Goal: Check status

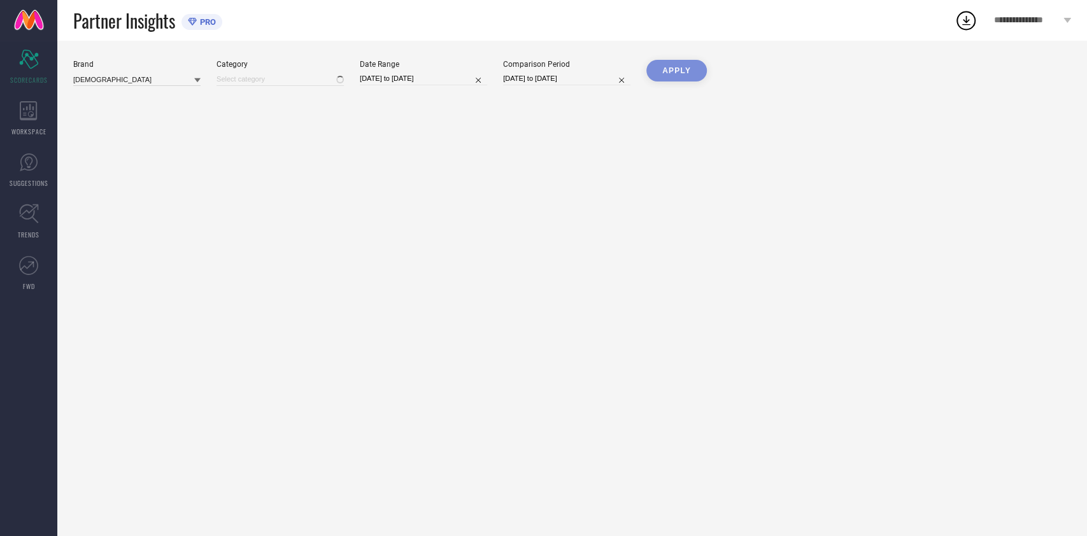
click at [433, 87] on div "Brand ASIAN Category Date Range 03-09-2025 to 03-09-2025 Comparison Period 03-0…" at bounding box center [572, 78] width 998 height 36
select select "8"
select select "2025"
select select "9"
select select "2025"
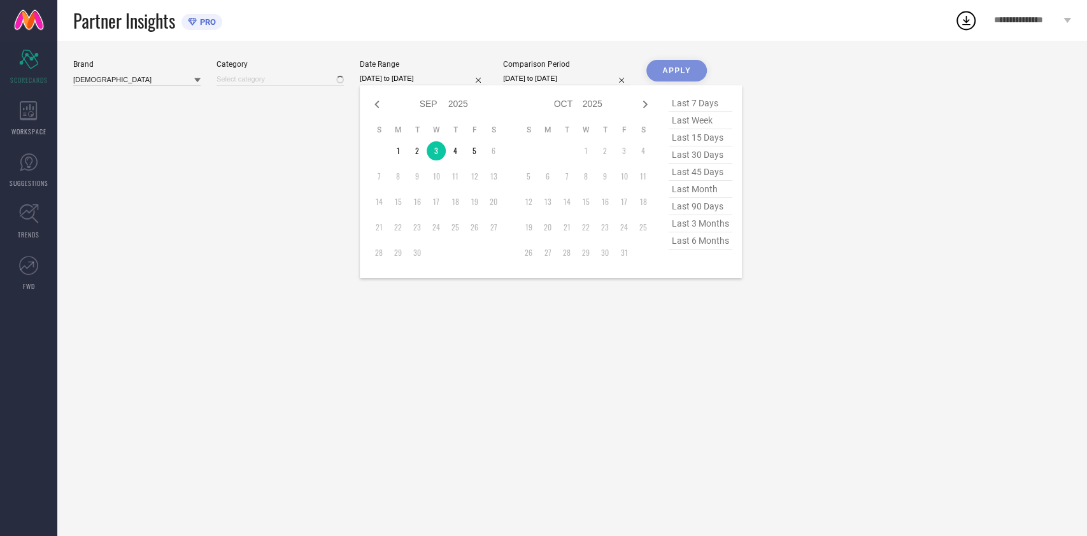
click at [436, 79] on input "[DATE] to [DATE]" at bounding box center [423, 78] width 127 height 13
click at [472, 157] on td "5" at bounding box center [474, 150] width 19 height 19
type input "[DATE] to [DATE]"
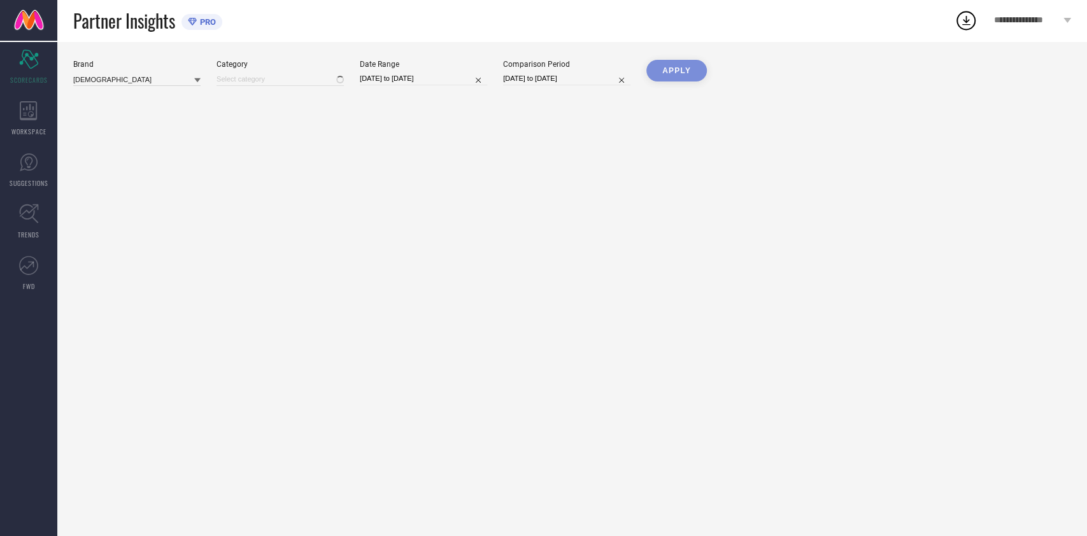
click at [689, 84] on div "APPLY" at bounding box center [676, 78] width 60 height 36
click at [688, 79] on div "APPLY" at bounding box center [676, 78] width 60 height 36
click at [688, 71] on div "APPLY" at bounding box center [676, 78] width 60 height 36
click at [672, 70] on div "APPLY" at bounding box center [676, 78] width 60 height 36
click at [441, 78] on input "[DATE] to [DATE]" at bounding box center [423, 78] width 127 height 13
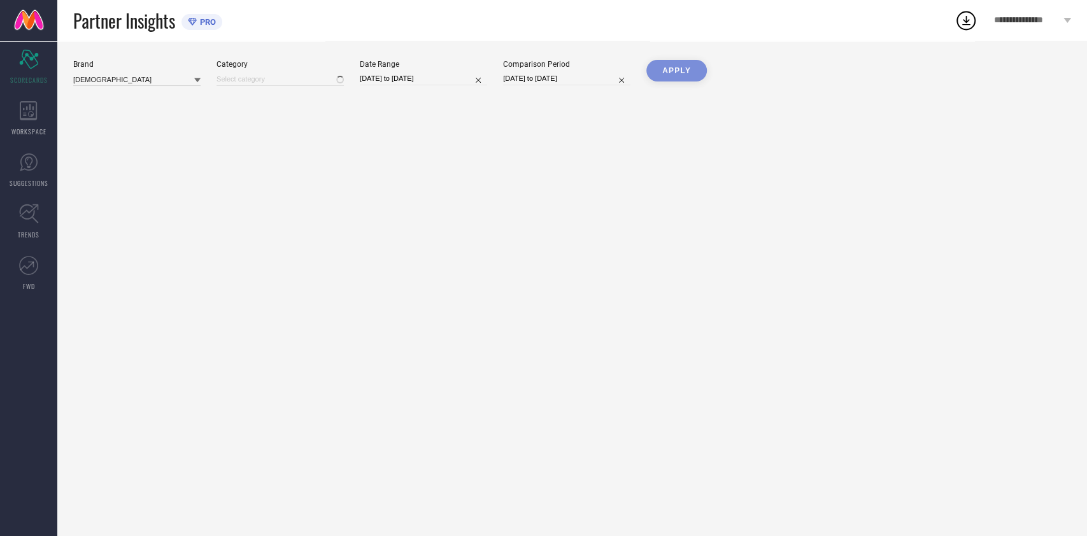
select select "8"
select select "2025"
select select "9"
select select "2025"
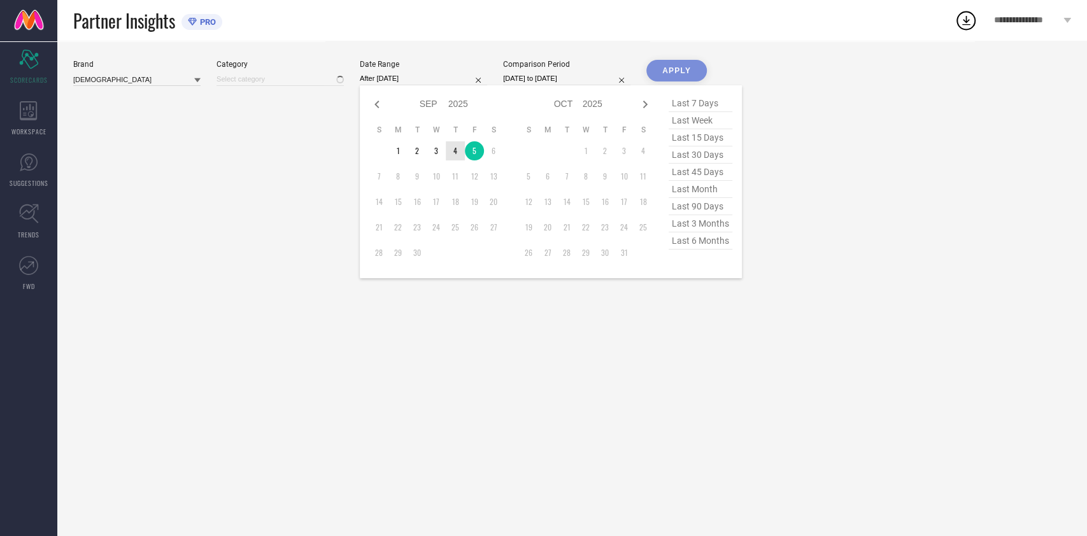
click at [458, 147] on td "4" at bounding box center [455, 150] width 19 height 19
type input "[DATE] to [DATE]"
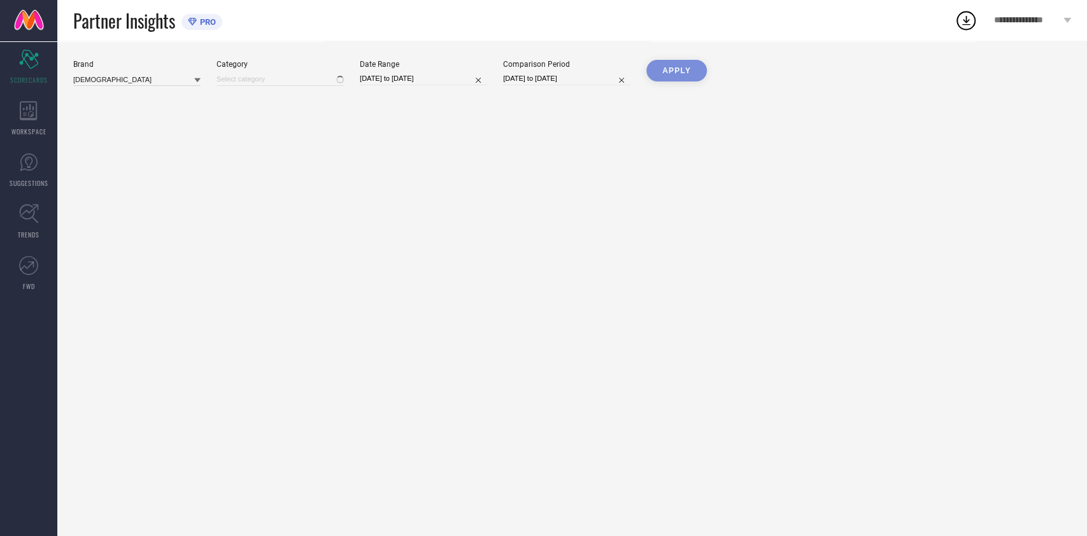
click at [678, 68] on div "APPLY" at bounding box center [676, 78] width 60 height 36
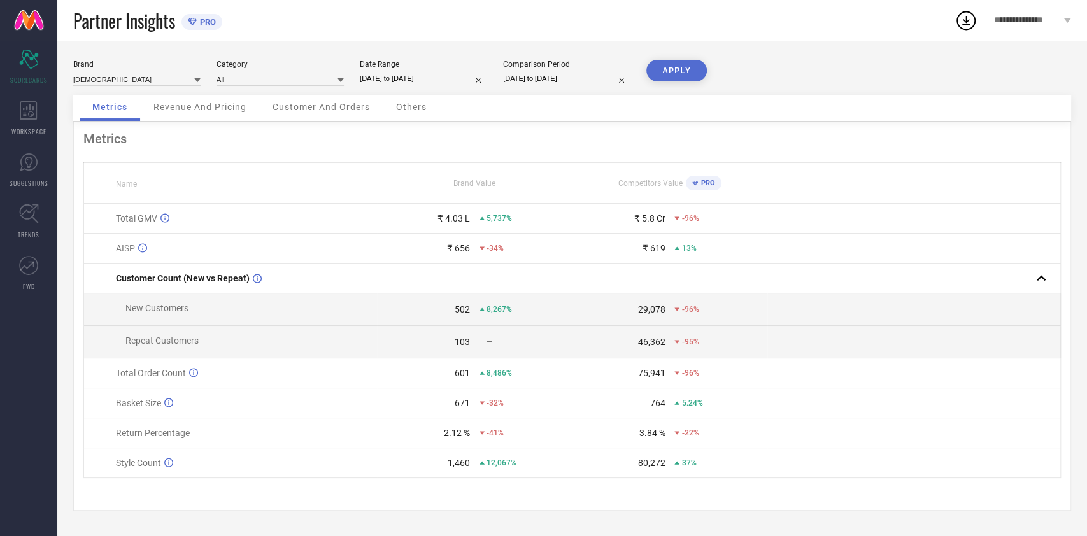
click at [426, 76] on input "[DATE] to [DATE]" at bounding box center [423, 78] width 127 height 13
select select "8"
select select "2025"
select select "9"
select select "2025"
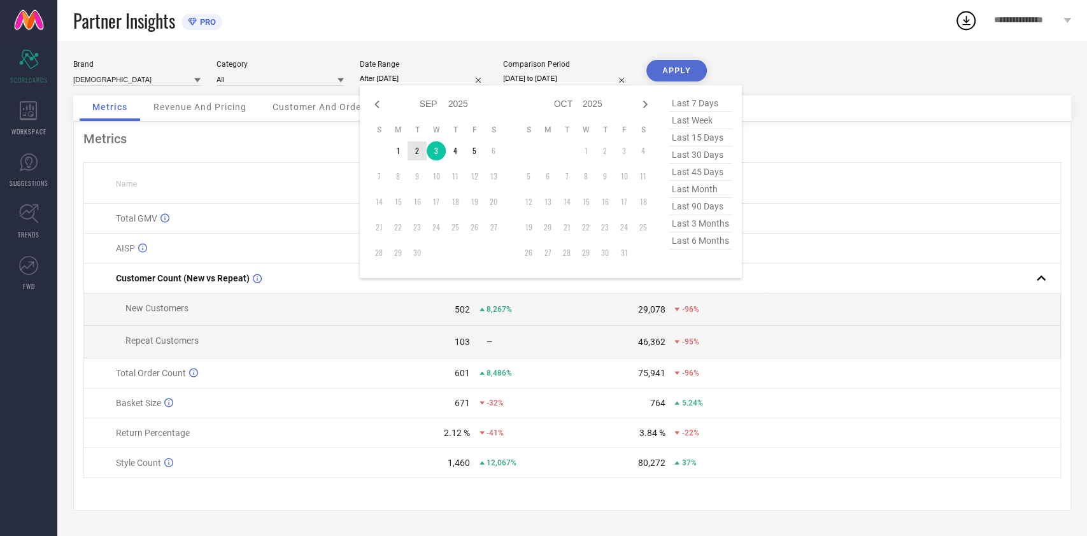
click at [418, 150] on td "2" at bounding box center [417, 150] width 19 height 19
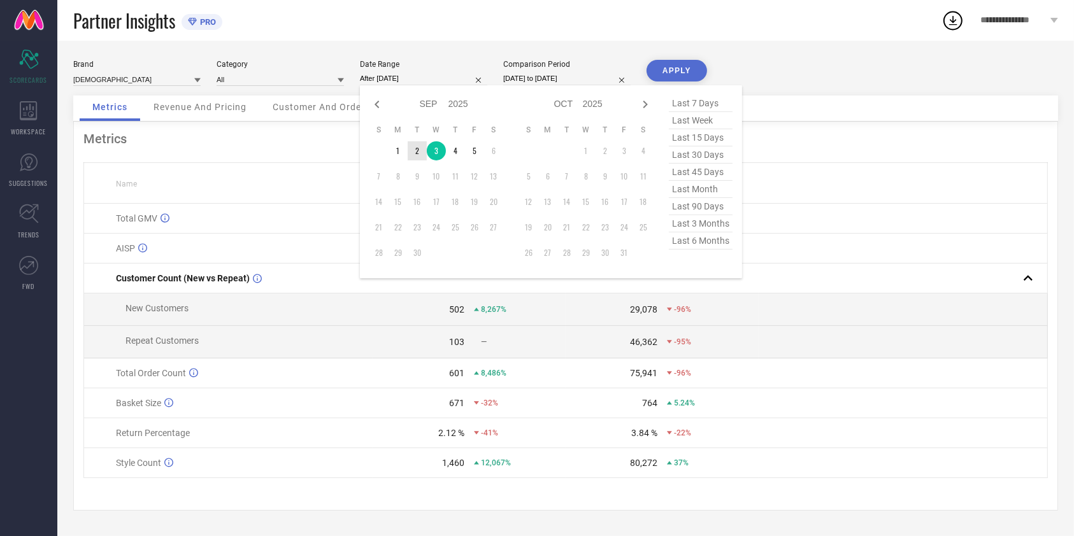
type input "[DATE] to [DATE]"
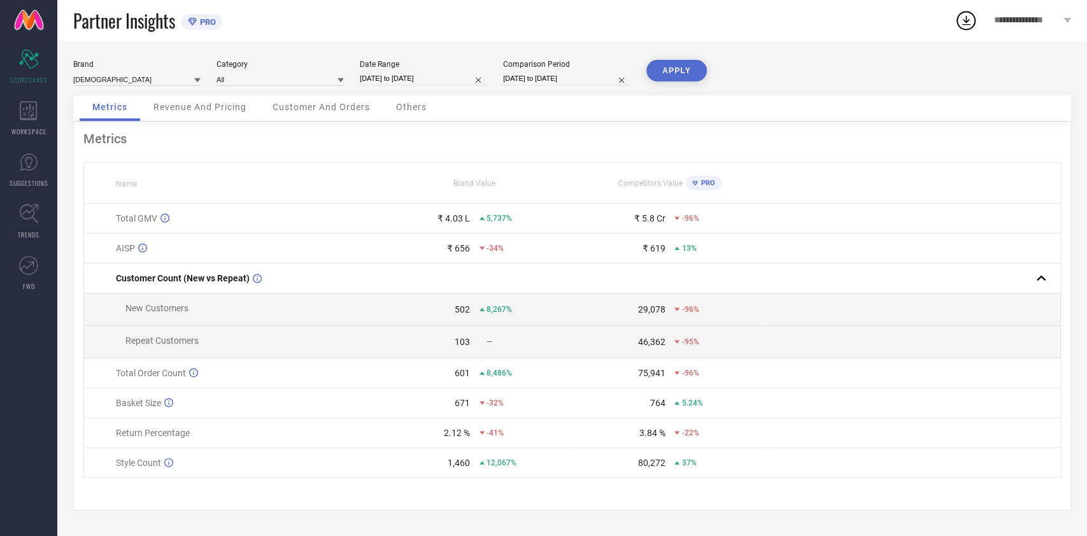
click at [676, 71] on button "APPLY" at bounding box center [676, 71] width 60 height 22
select select "8"
select select "2025"
select select "9"
select select "2025"
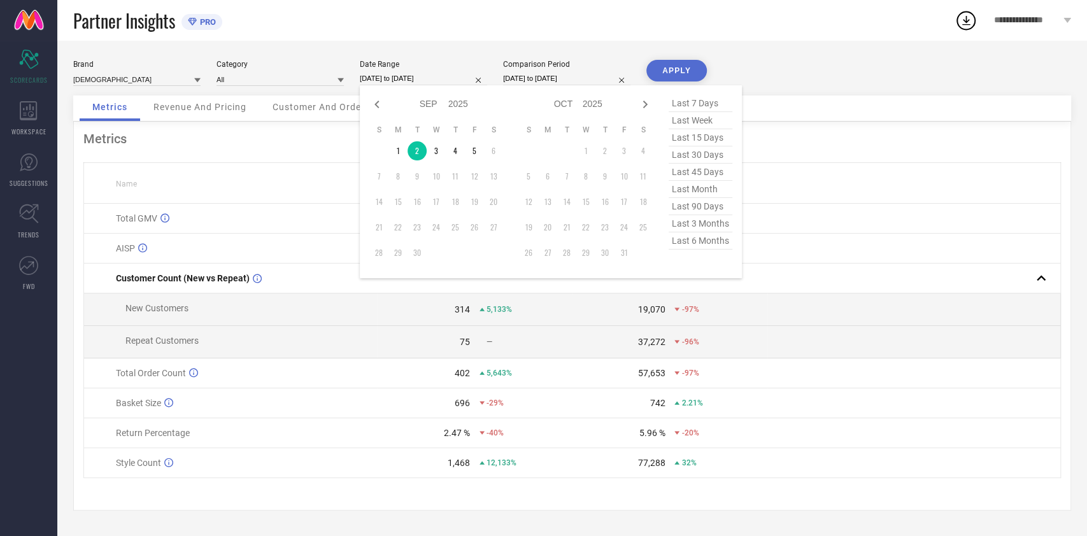
click at [437, 83] on input "[DATE] to [DATE]" at bounding box center [423, 78] width 127 height 13
click at [392, 149] on td "1" at bounding box center [397, 150] width 19 height 19
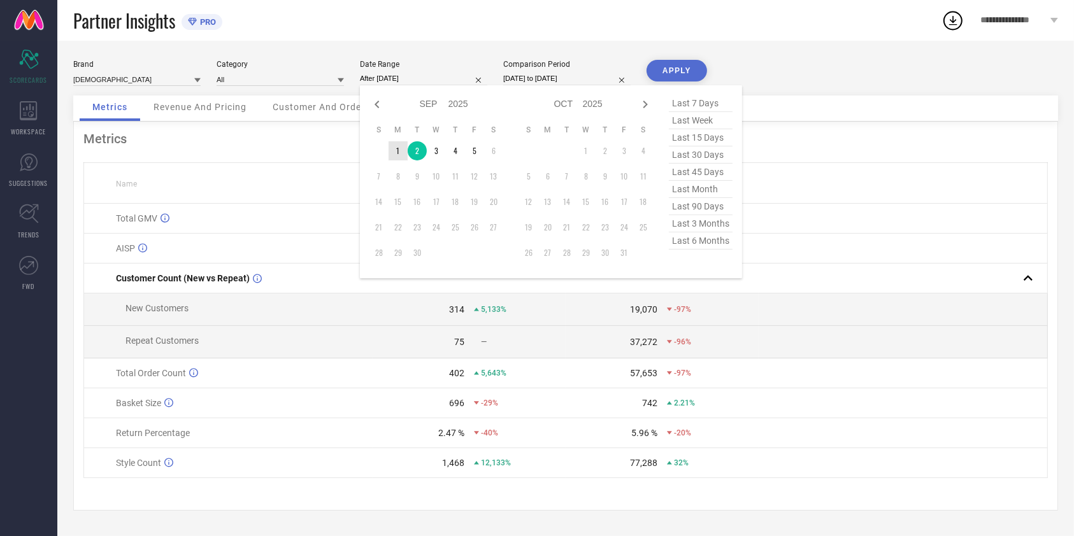
type input "[DATE] to [DATE]"
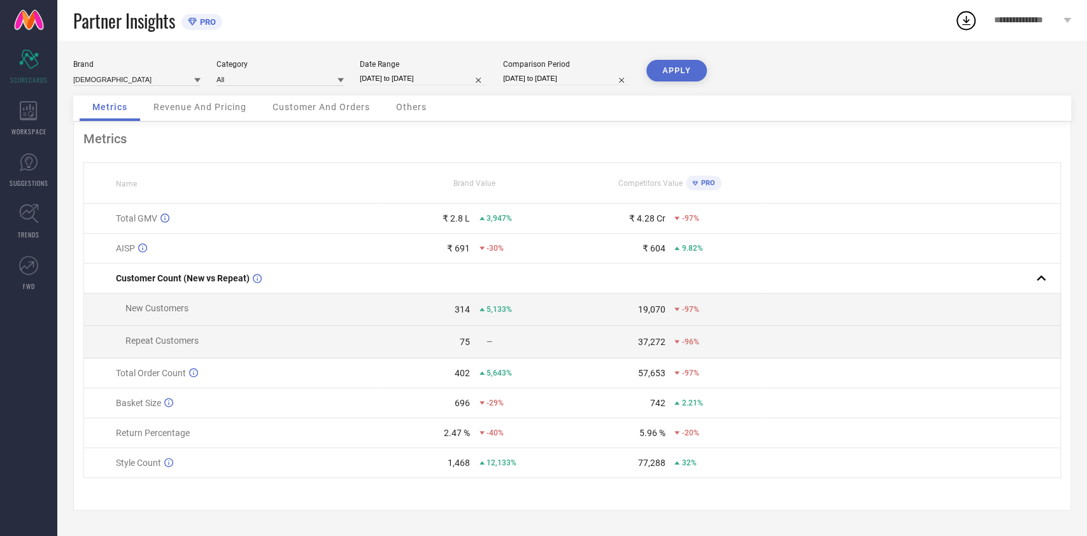
click at [667, 73] on button "APPLY" at bounding box center [676, 71] width 60 height 22
click at [437, 75] on input "[DATE] to [DATE]" at bounding box center [423, 78] width 127 height 13
select select "8"
select select "2025"
select select "9"
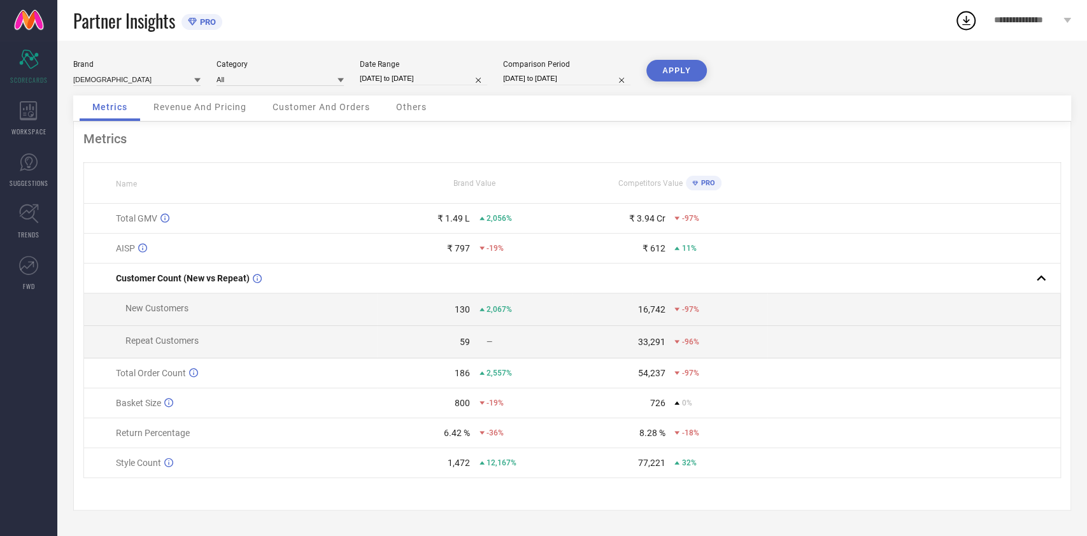
select select "2025"
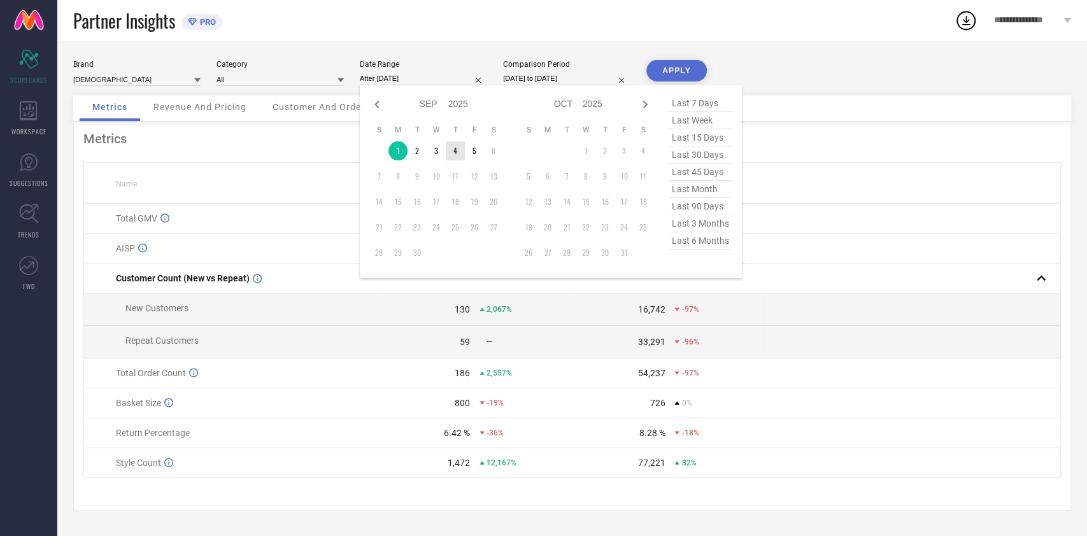
click at [433, 150] on td "3" at bounding box center [436, 150] width 19 height 19
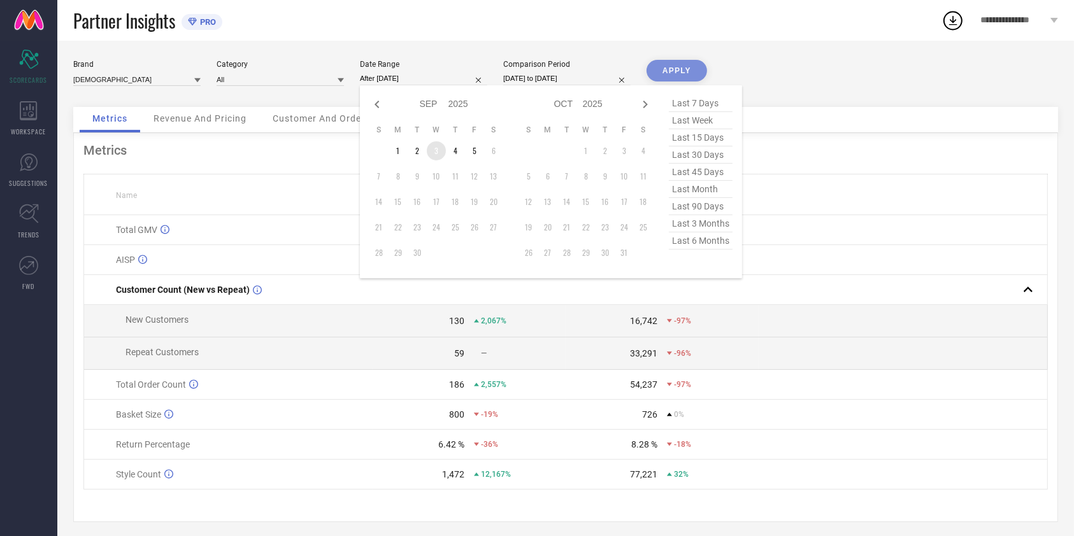
type input "[DATE] to [DATE]"
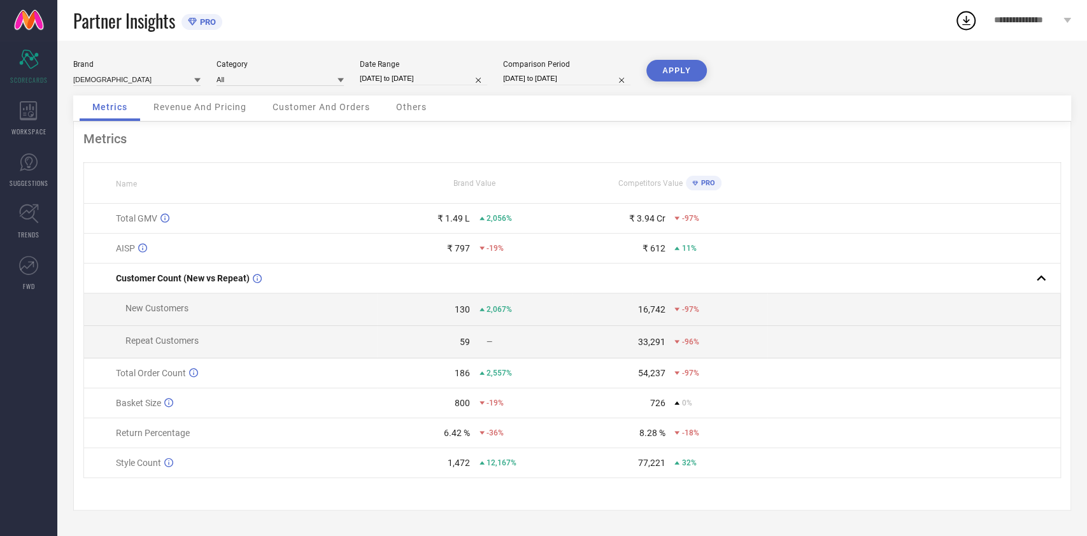
click at [671, 84] on div "APPLY" at bounding box center [676, 78] width 60 height 36
click at [677, 75] on button "APPLY" at bounding box center [676, 71] width 60 height 22
click at [452, 59] on div "Brand ASIAN Category All Date Range [DATE] to [DATE] Comparison Period [DATE] t…" at bounding box center [572, 288] width 1030 height 495
drag, startPoint x: 438, startPoint y: 111, endPoint x: 449, endPoint y: 86, distance: 27.7
click at [439, 111] on div "Metrics Revenue And Pricing Customer And Orders Others" at bounding box center [572, 109] width 998 height 26
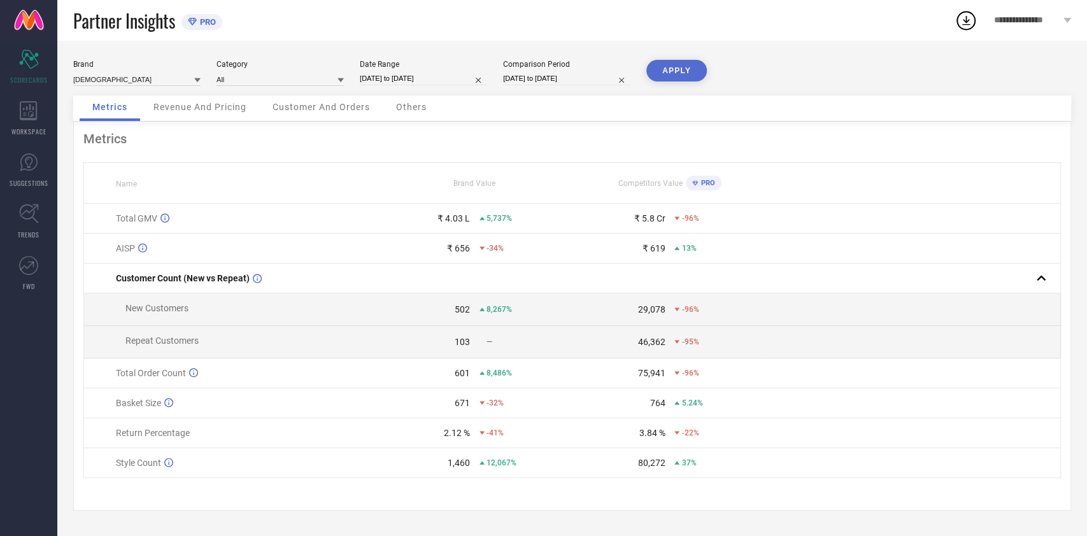
click at [454, 77] on input "[DATE] to [DATE]" at bounding box center [423, 78] width 127 height 13
select select "8"
select select "2025"
select select "9"
select select "2025"
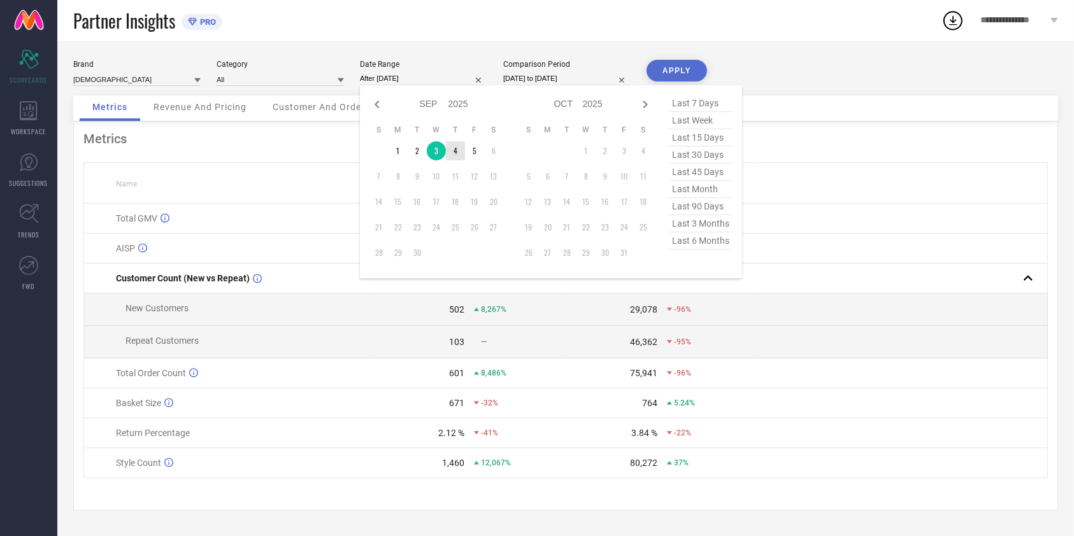
click at [460, 157] on td "4" at bounding box center [455, 150] width 19 height 19
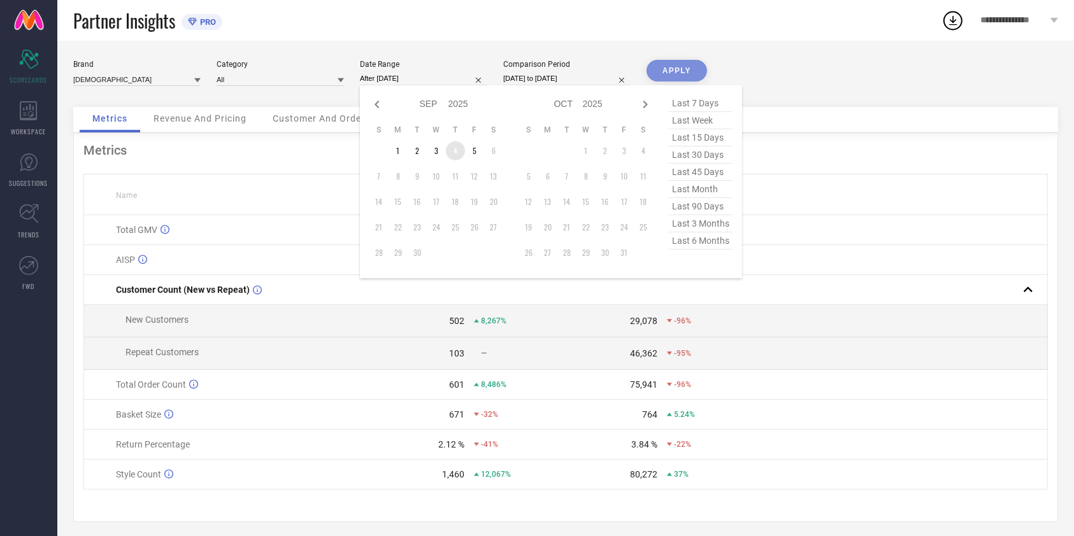
type input "[DATE] to [DATE]"
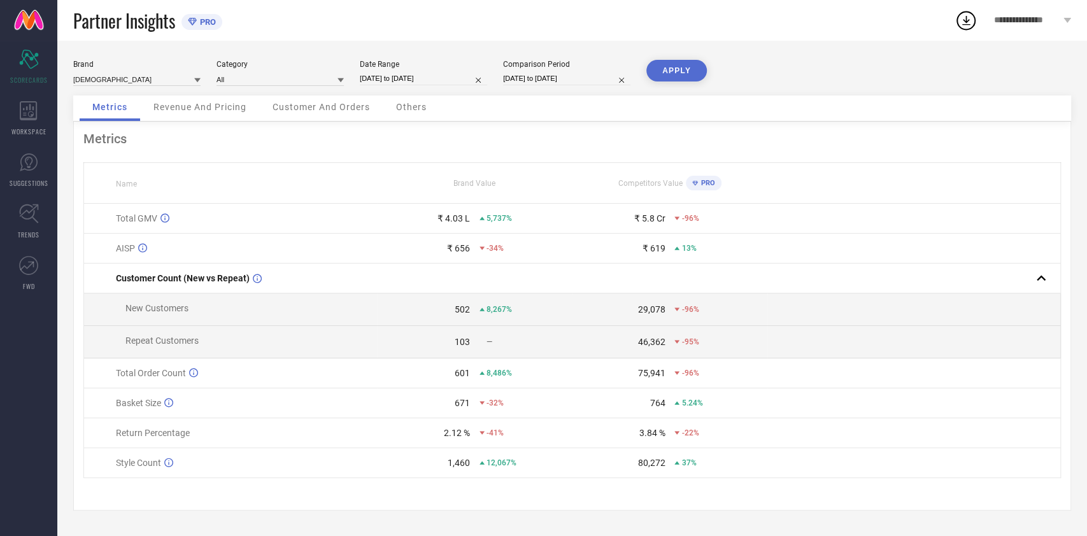
click at [666, 82] on div "APPLY" at bounding box center [676, 78] width 60 height 36
click at [667, 76] on button "APPLY" at bounding box center [676, 71] width 60 height 22
click at [441, 85] on div "Date Range [DATE] to [DATE]" at bounding box center [423, 73] width 127 height 26
select select "8"
select select "2025"
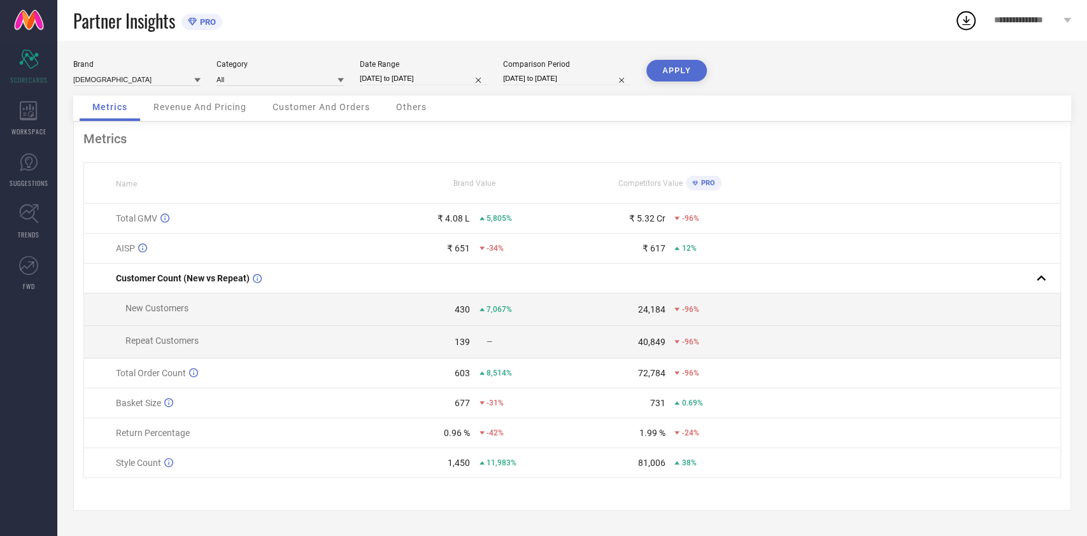
select select "9"
select select "2025"
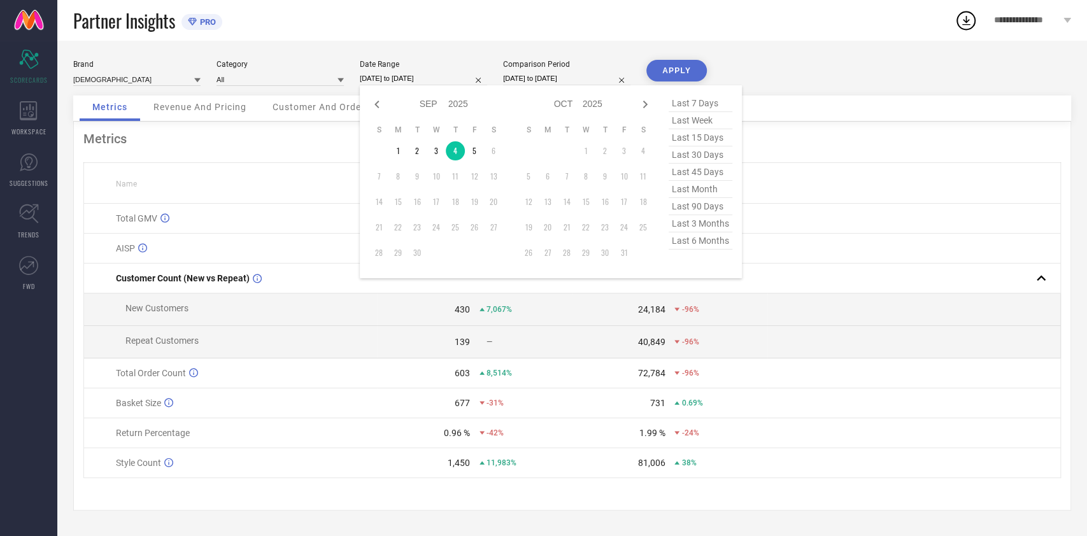
click at [452, 78] on input "[DATE] to [DATE]" at bounding box center [423, 78] width 127 height 13
click at [469, 152] on td "5" at bounding box center [474, 150] width 19 height 19
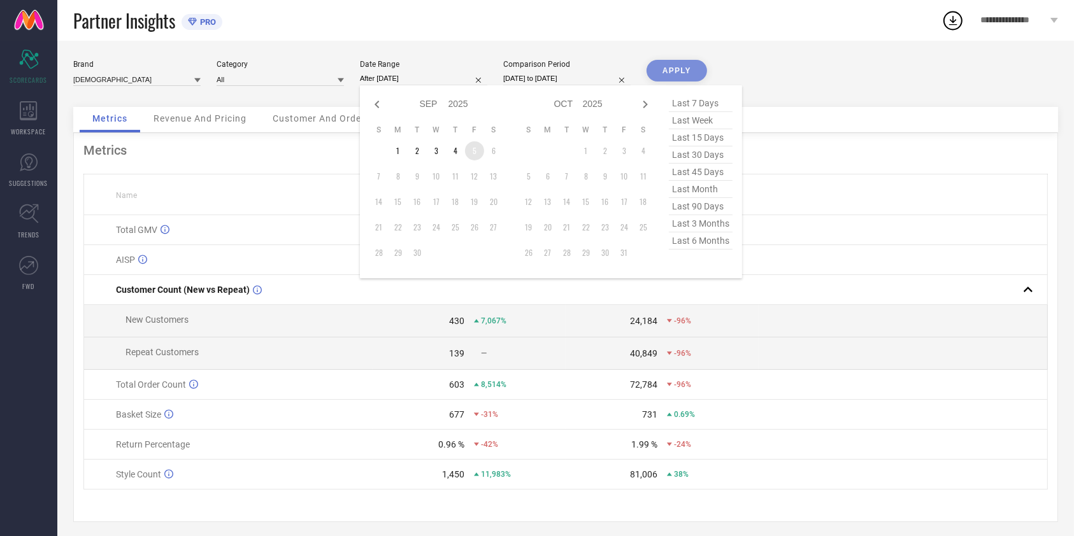
type input "[DATE] to [DATE]"
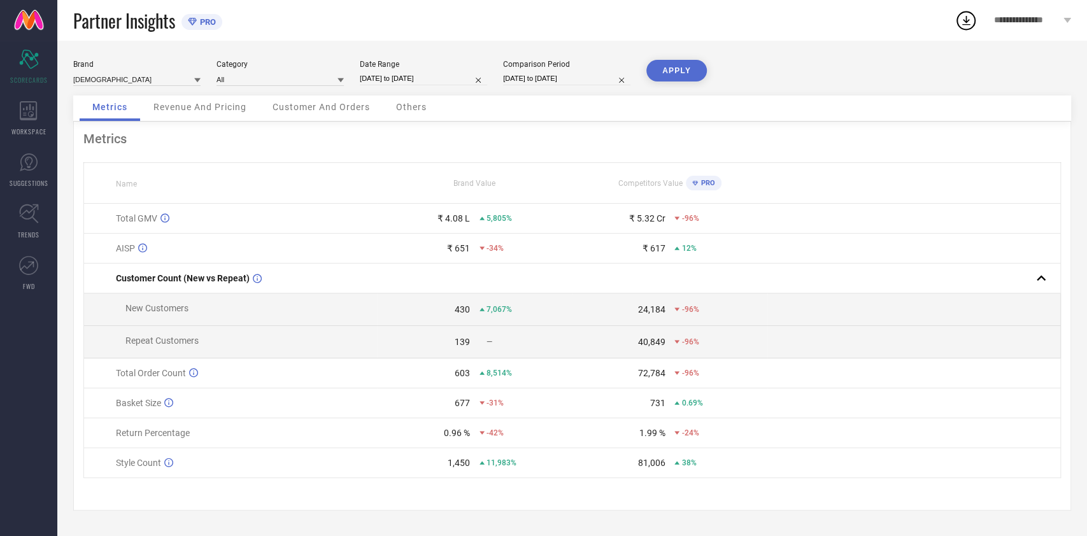
click at [649, 66] on button "APPLY" at bounding box center [676, 71] width 60 height 22
